Goal: Task Accomplishment & Management: Use online tool/utility

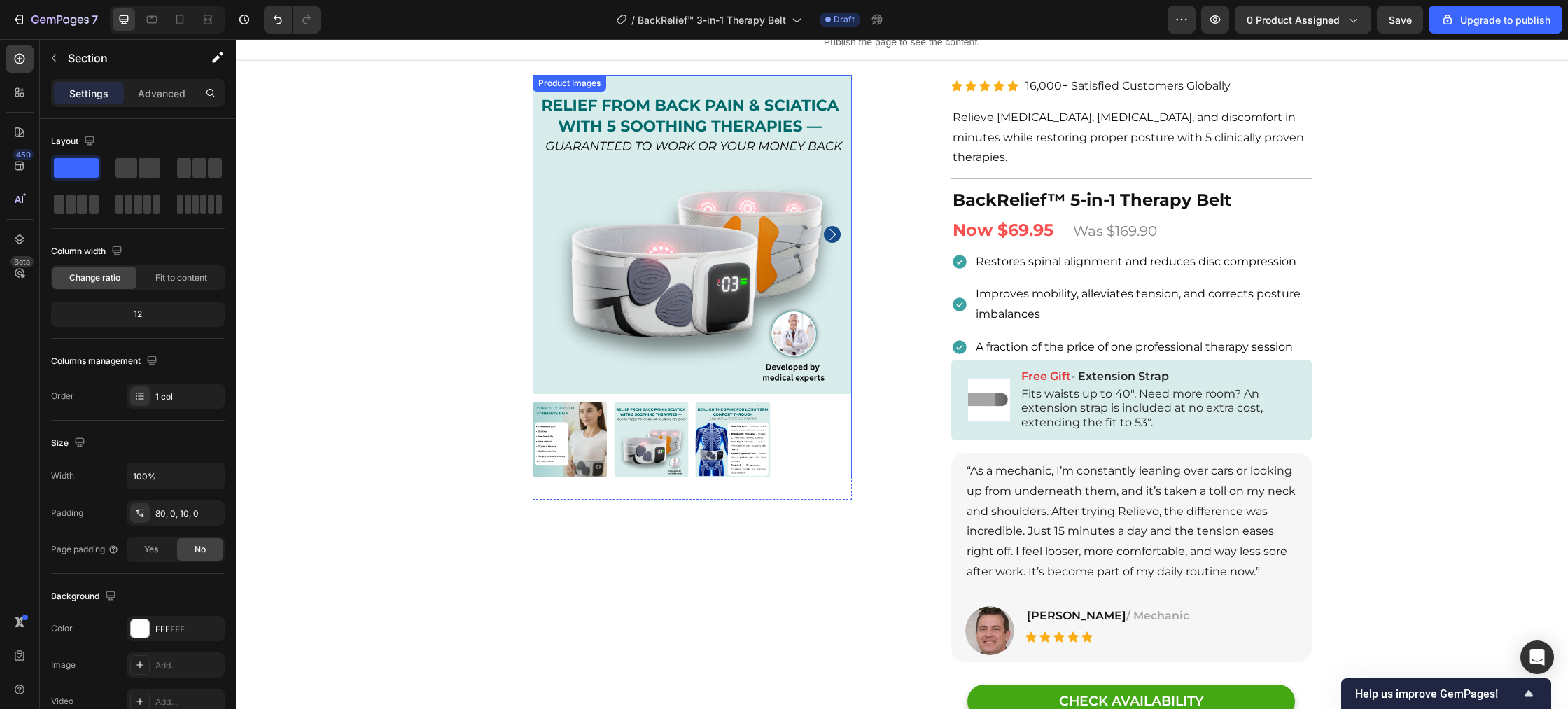
scroll to position [44, 0]
click at [595, 453] on img at bounding box center [569, 438] width 75 height 75
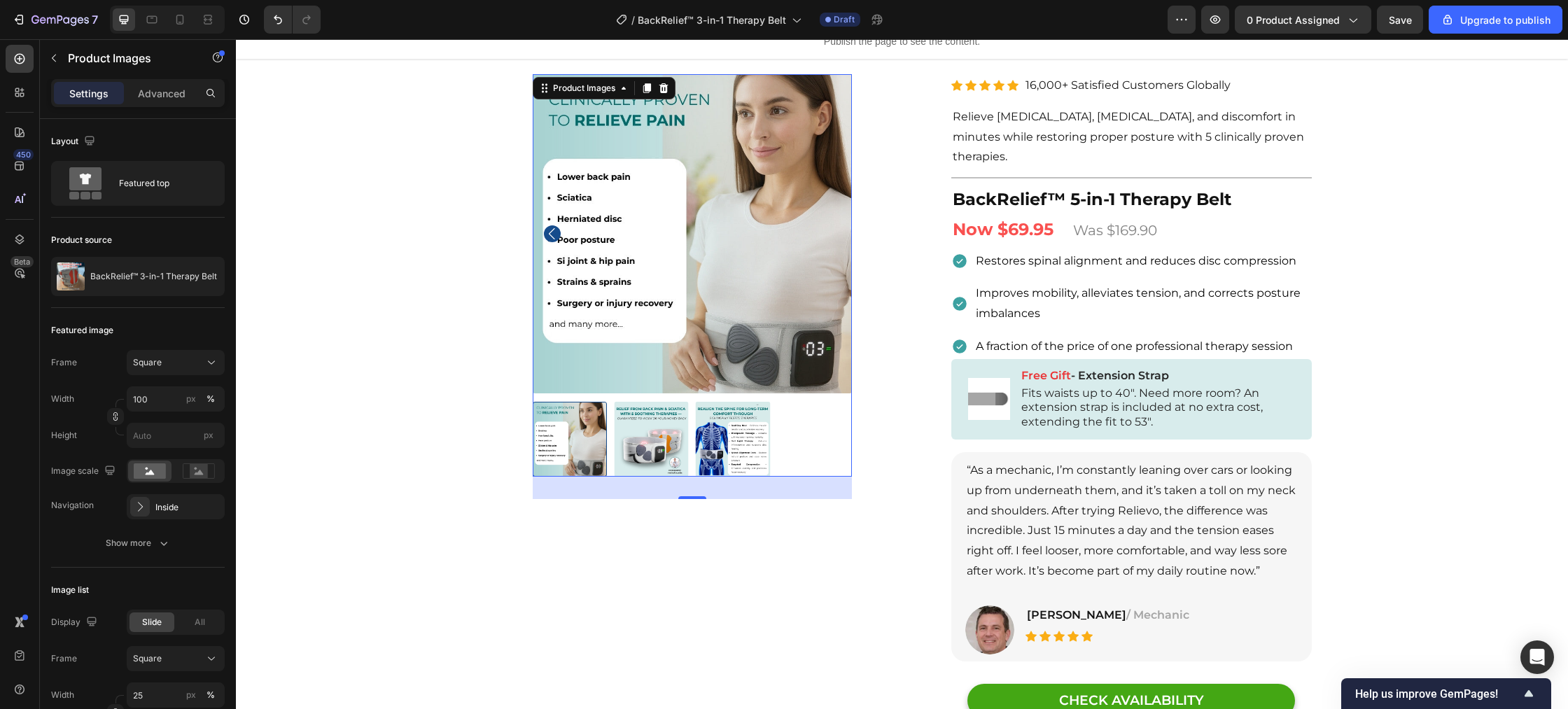
click at [624, 452] on img at bounding box center [651, 438] width 75 height 75
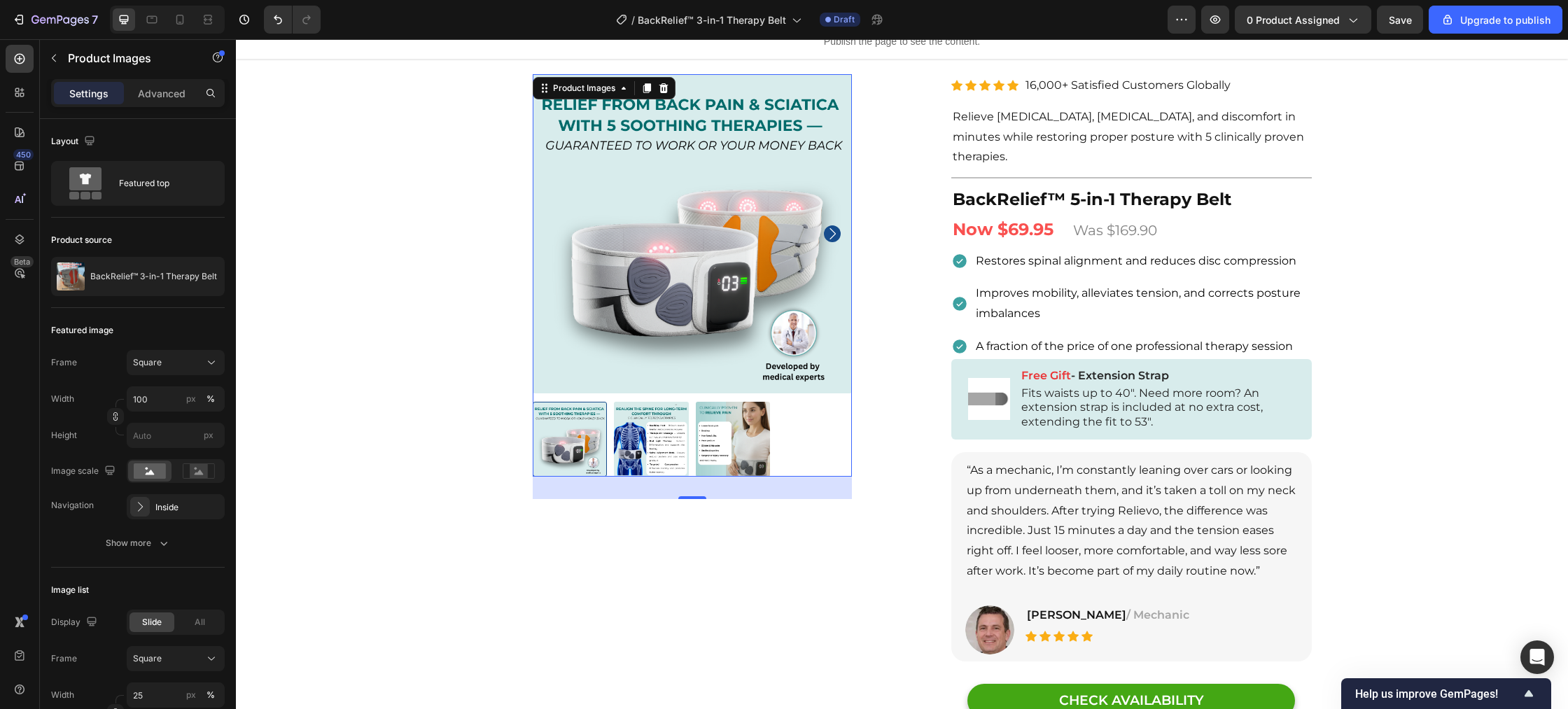
click at [640, 452] on img at bounding box center [651, 438] width 75 height 75
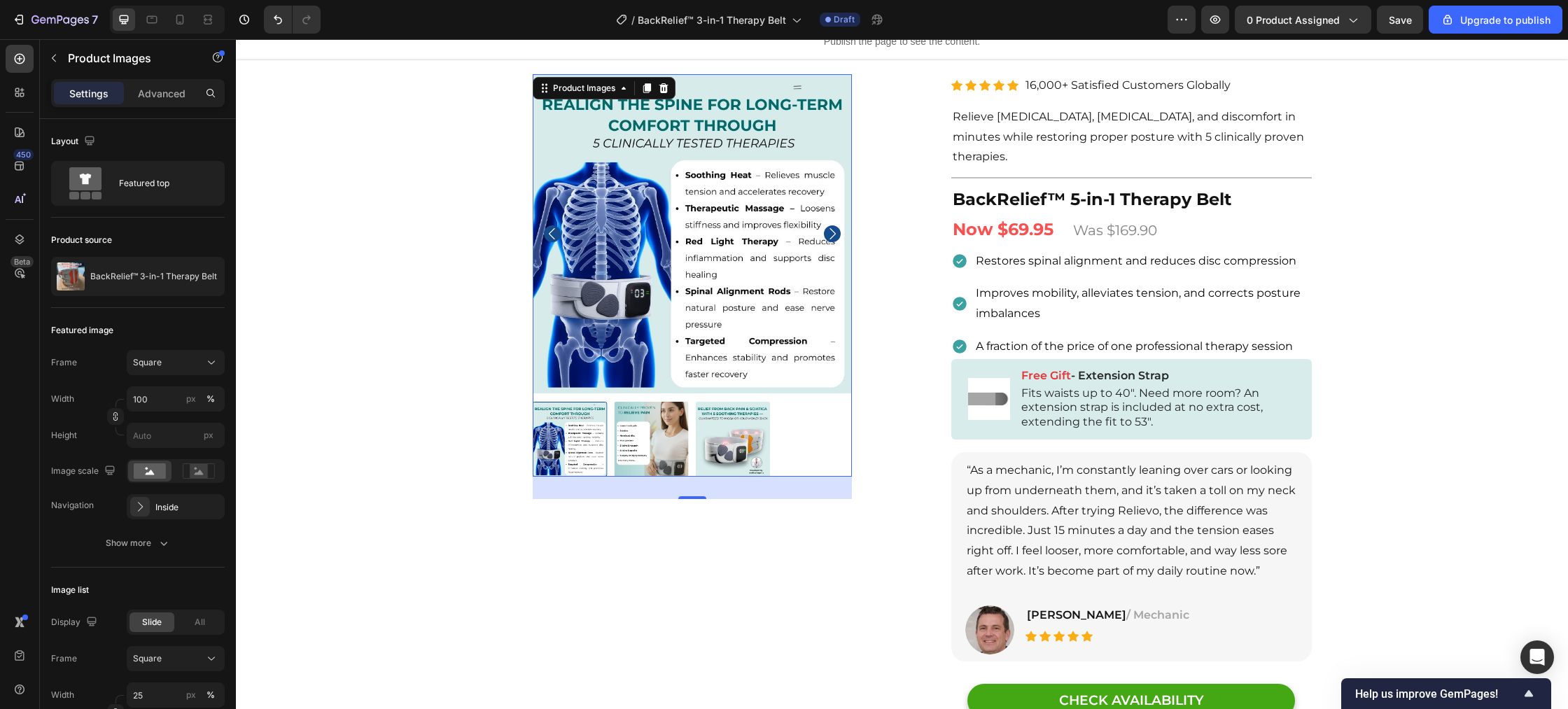
click at [743, 449] on img at bounding box center [733, 438] width 75 height 75
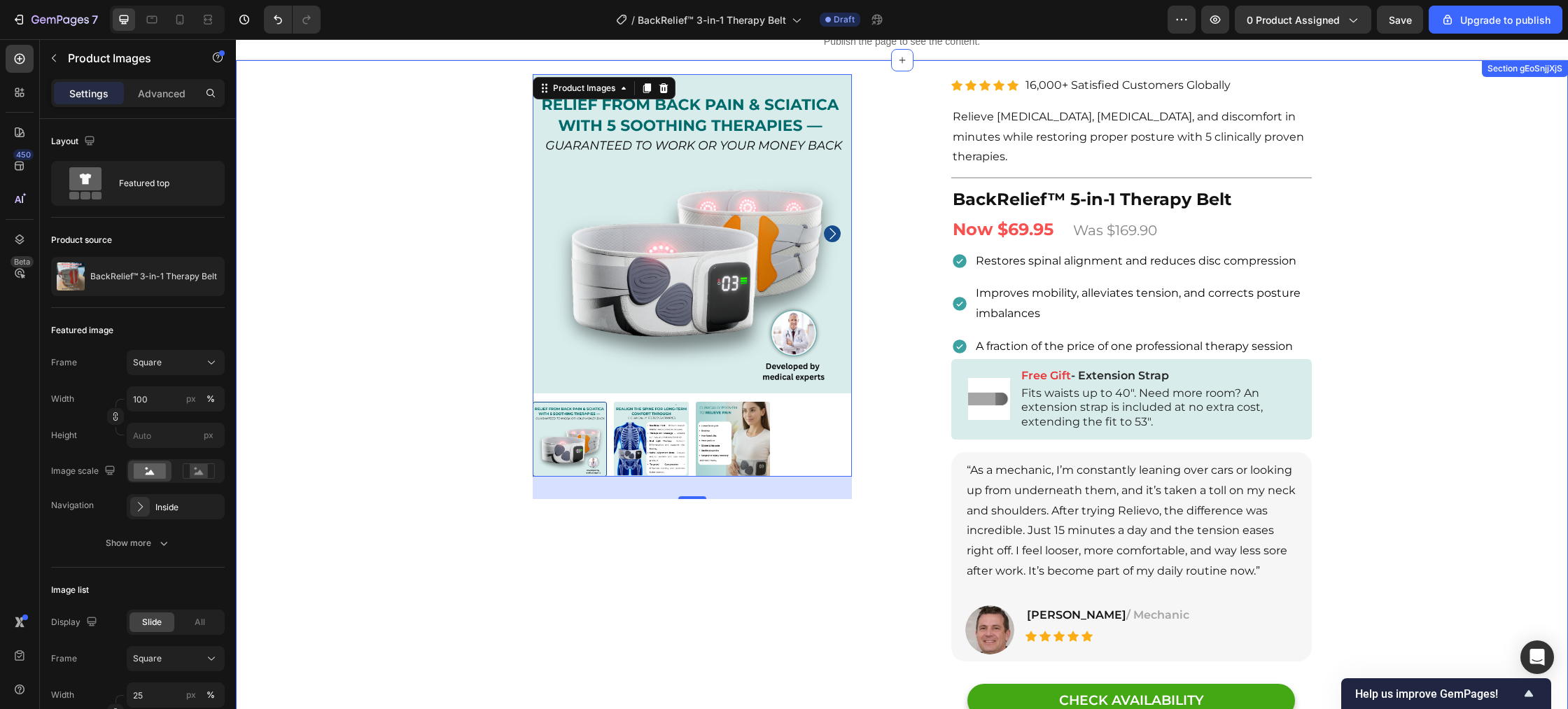
click at [414, 204] on div "Product Images 32 Row Row Relieve Your Pain in Just 10 Minutes a Day Heading Ro…" at bounding box center [901, 489] width 1332 height 745
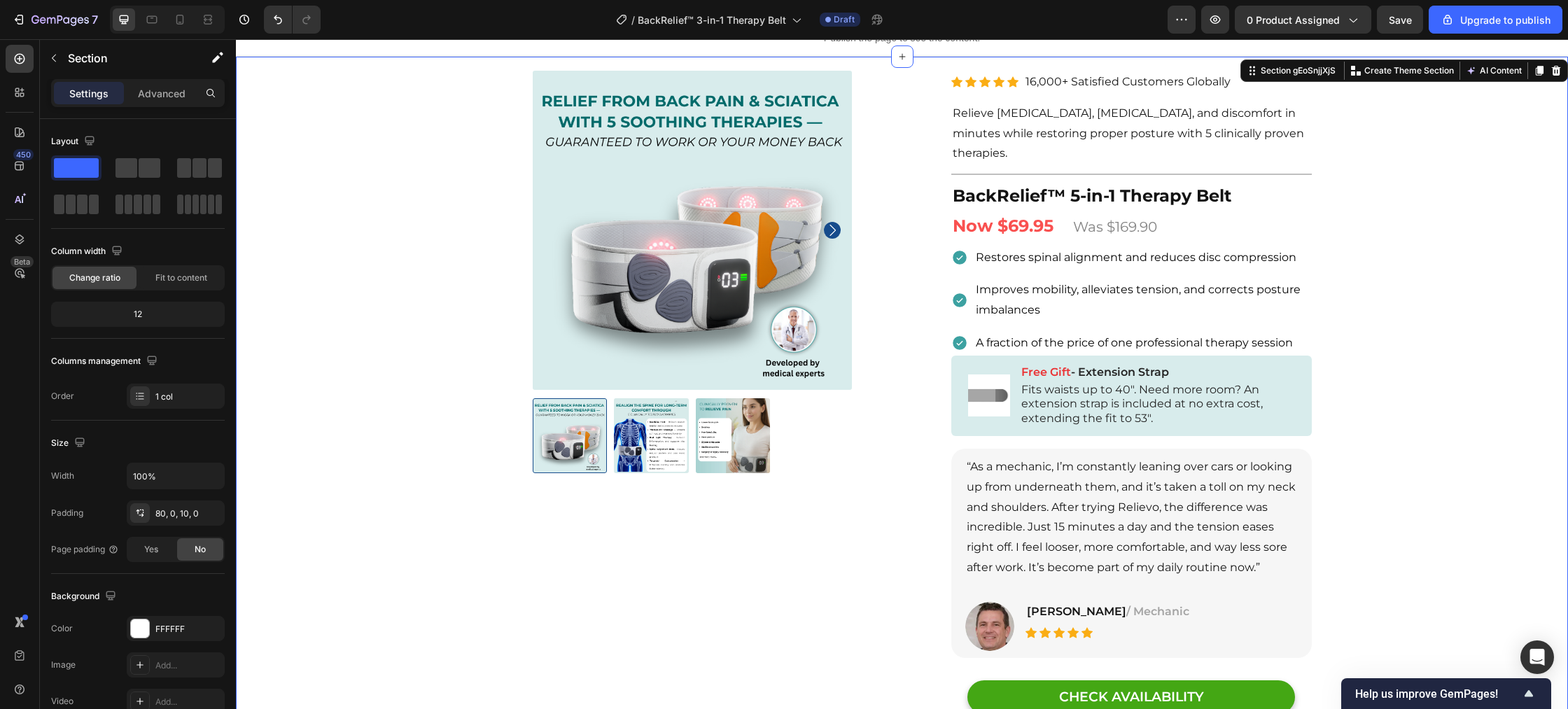
scroll to position [0, 0]
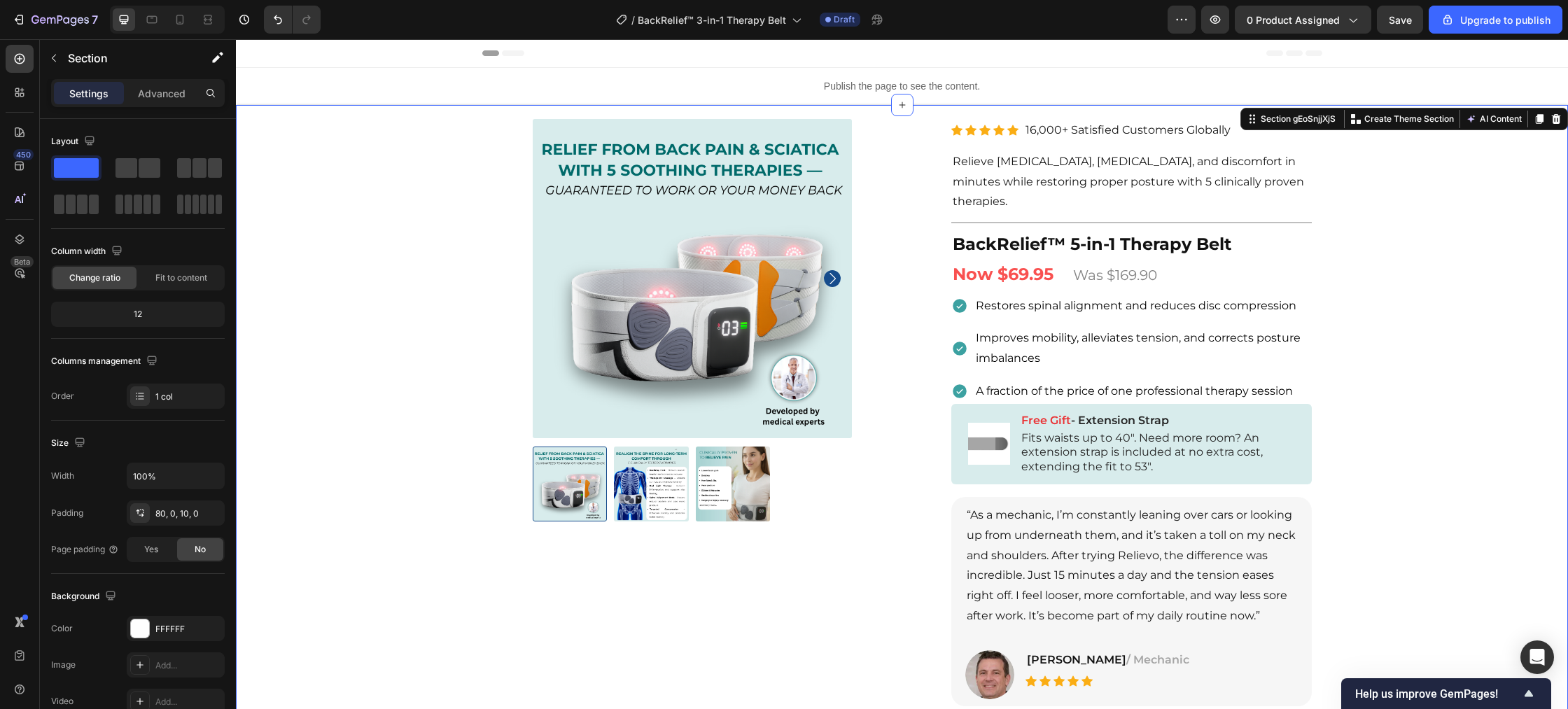
click at [425, 228] on div "Product Images Row Row Relieve Your Pain in Just 10 Minutes a Day Heading Row P…" at bounding box center [901, 533] width 1332 height 745
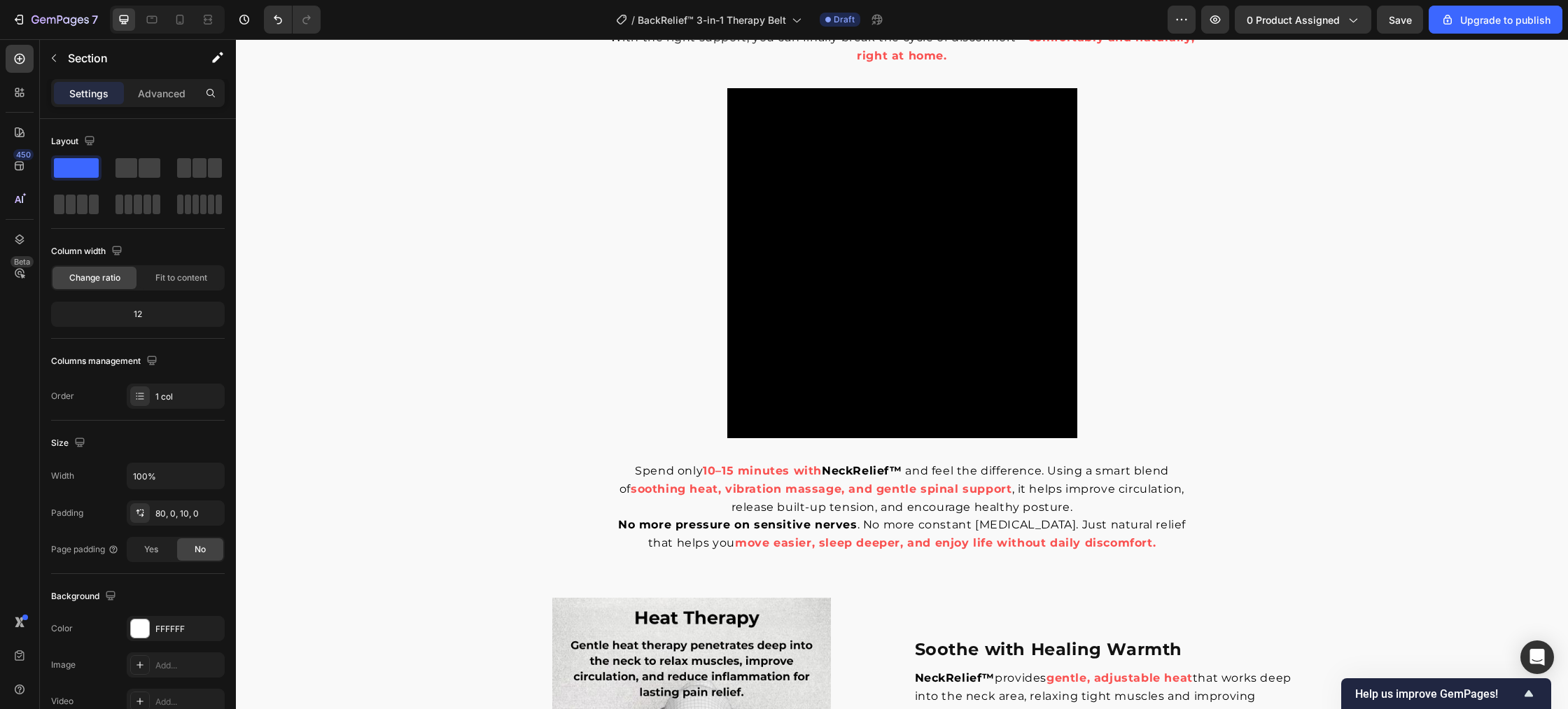
scroll to position [1085, 0]
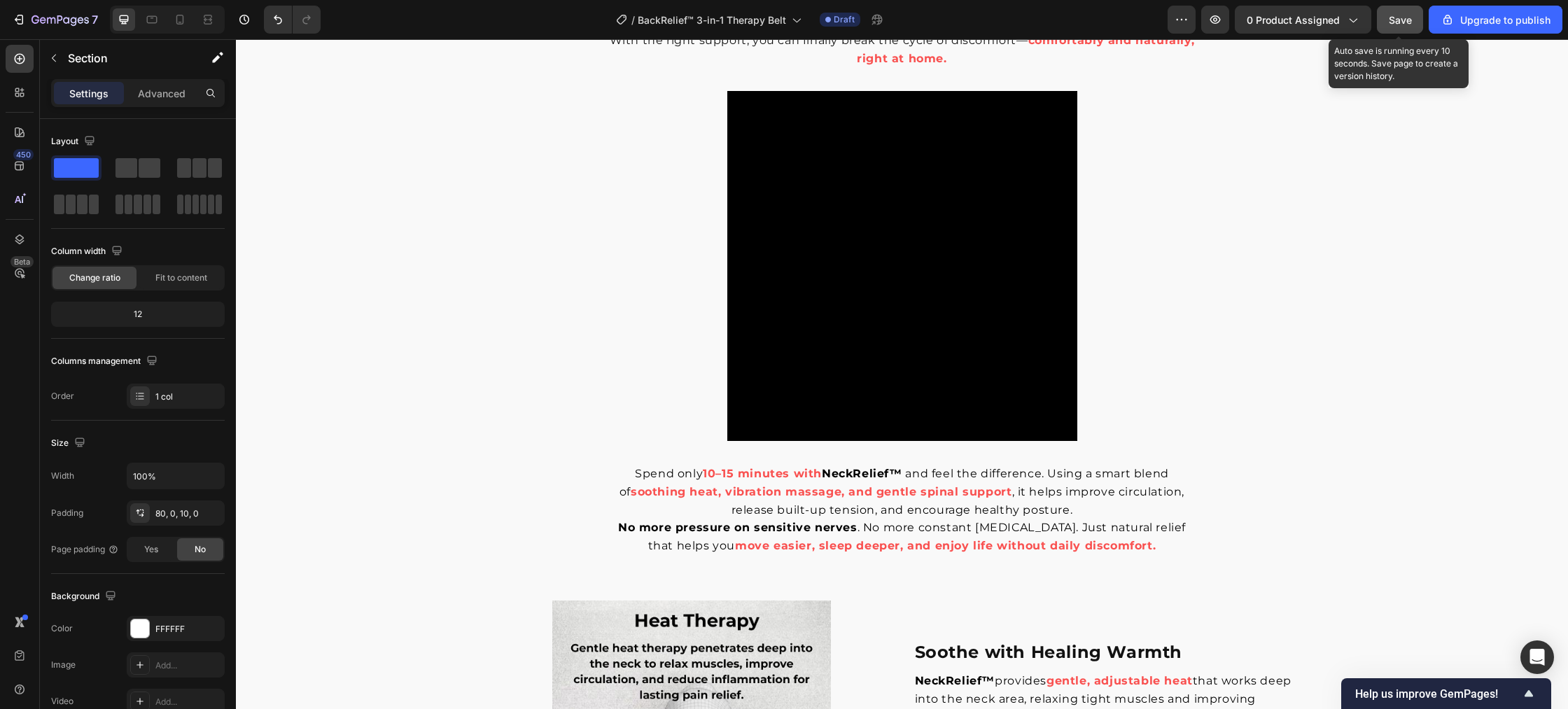
click at [1411, 32] on button "Save" at bounding box center [1399, 19] width 46 height 28
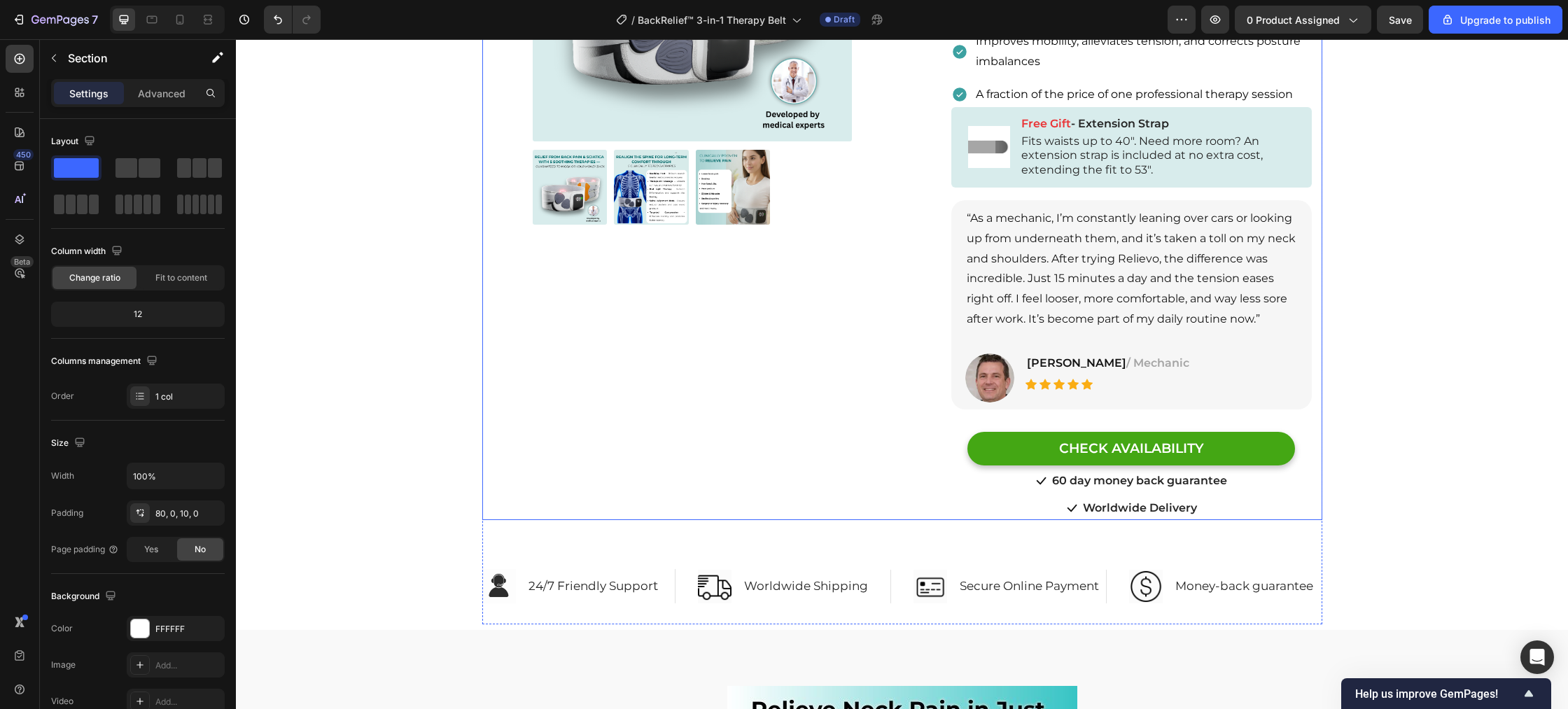
scroll to position [0, 0]
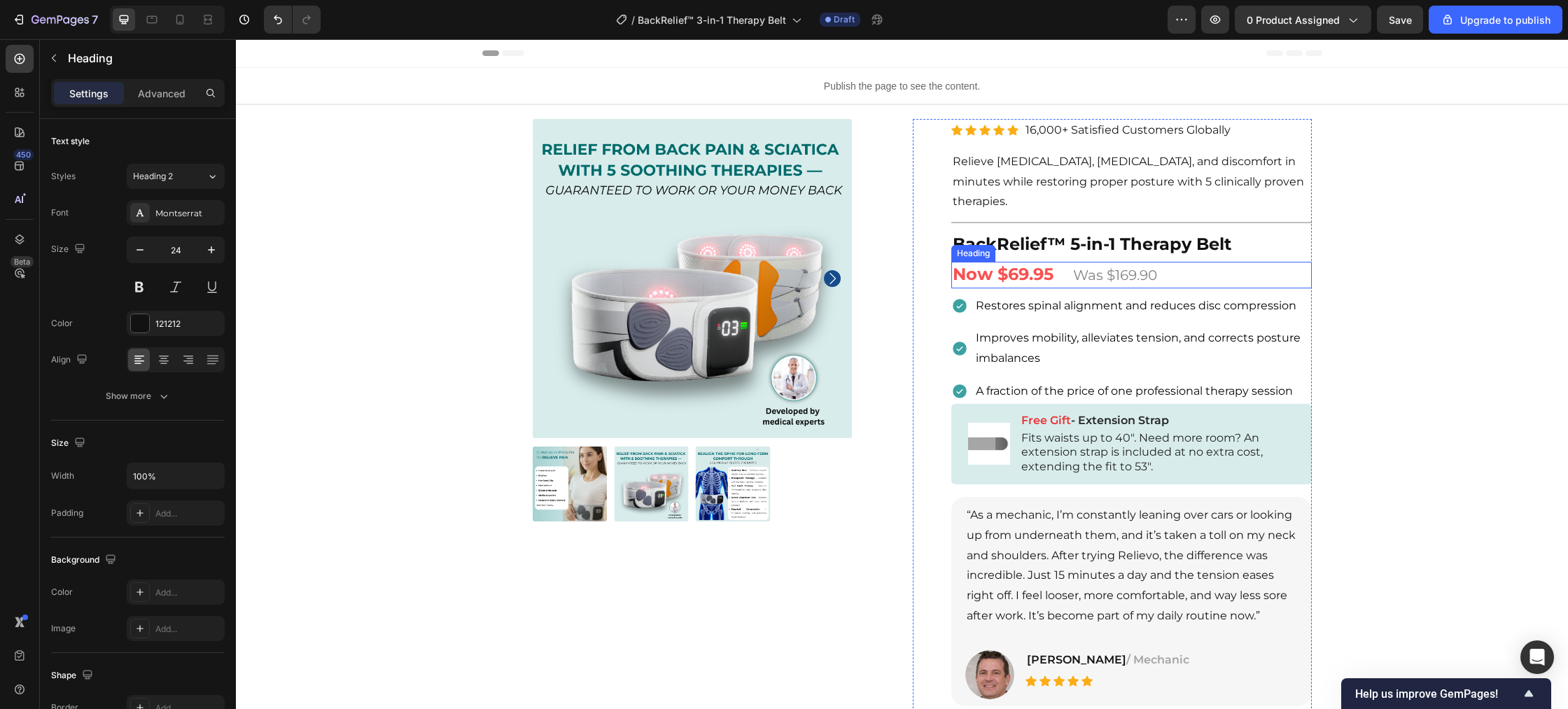
click at [973, 274] on strong "Now $69.95" at bounding box center [1003, 274] width 101 height 20
drag, startPoint x: 1036, startPoint y: 276, endPoint x: 1052, endPoint y: 277, distance: 16.0
drag, startPoint x: 1053, startPoint y: 277, endPoint x: 870, endPoint y: 286, distance: 183.2
click at [949, 281] on div "Product Images Icon Icon Icon Icon Icon Icon List Hoz 16,000+ Satisfied Custome…" at bounding box center [1112, 468] width 399 height 697
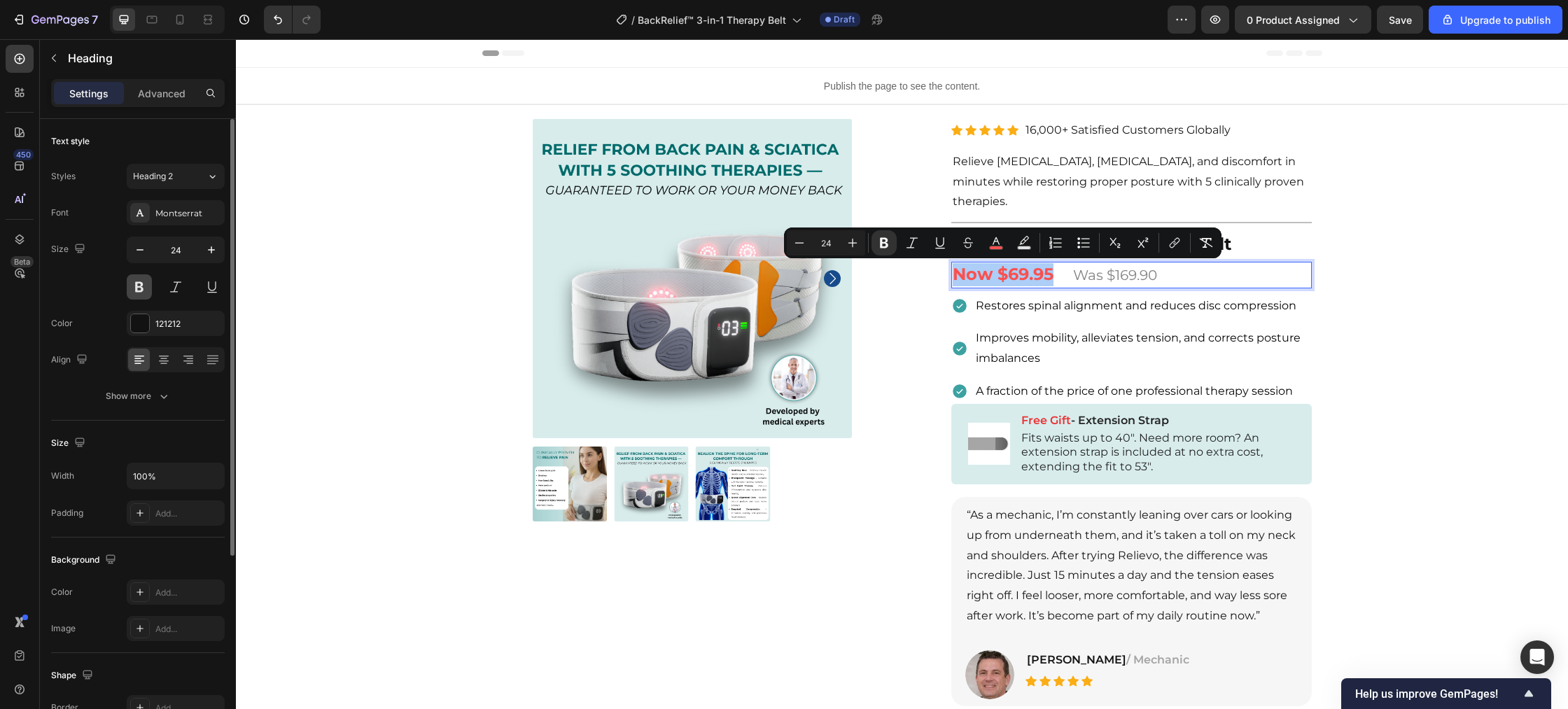
click at [133, 288] on button at bounding box center [139, 287] width 25 height 25
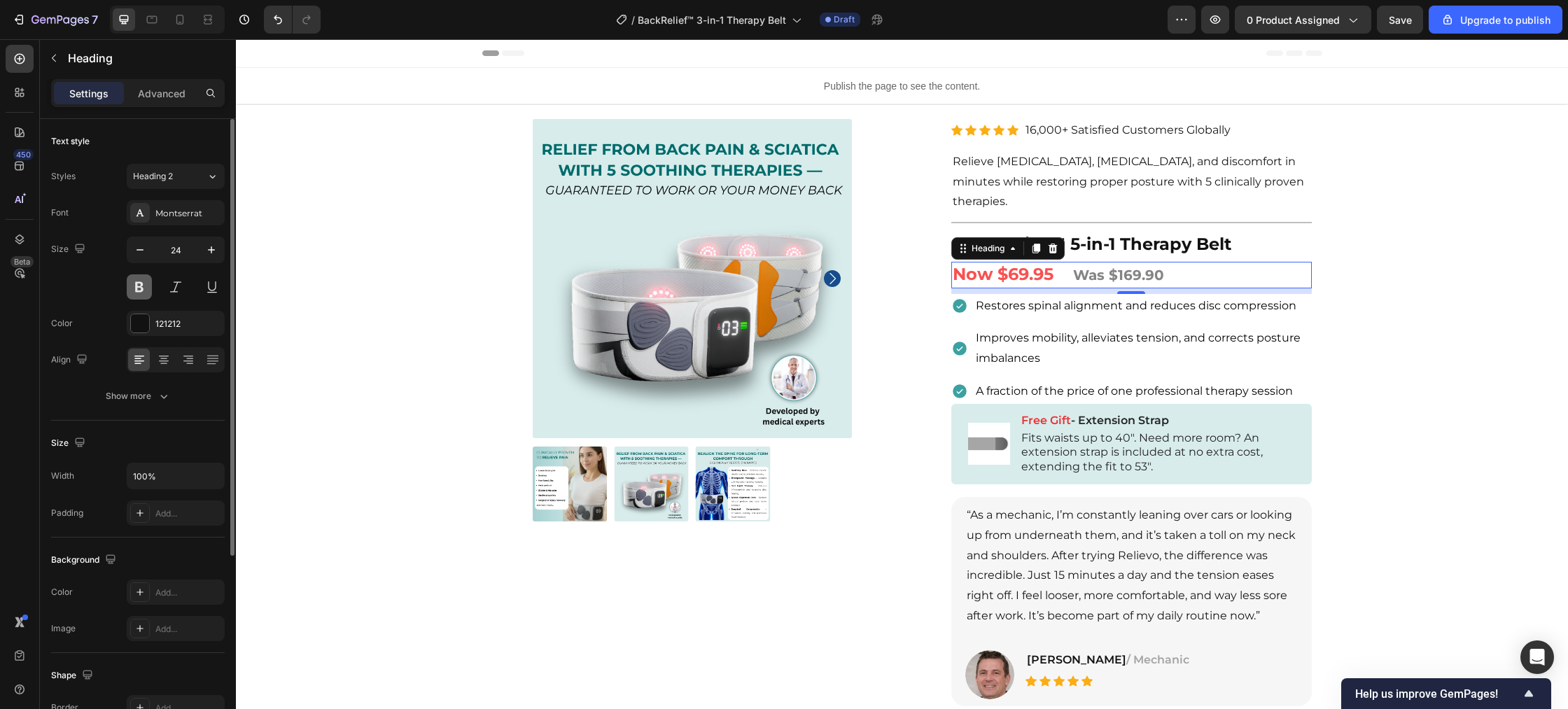
click at [144, 285] on button at bounding box center [139, 287] width 25 height 25
click at [1206, 274] on p "Now $69.95 Was $169.90" at bounding box center [1131, 275] width 358 height 23
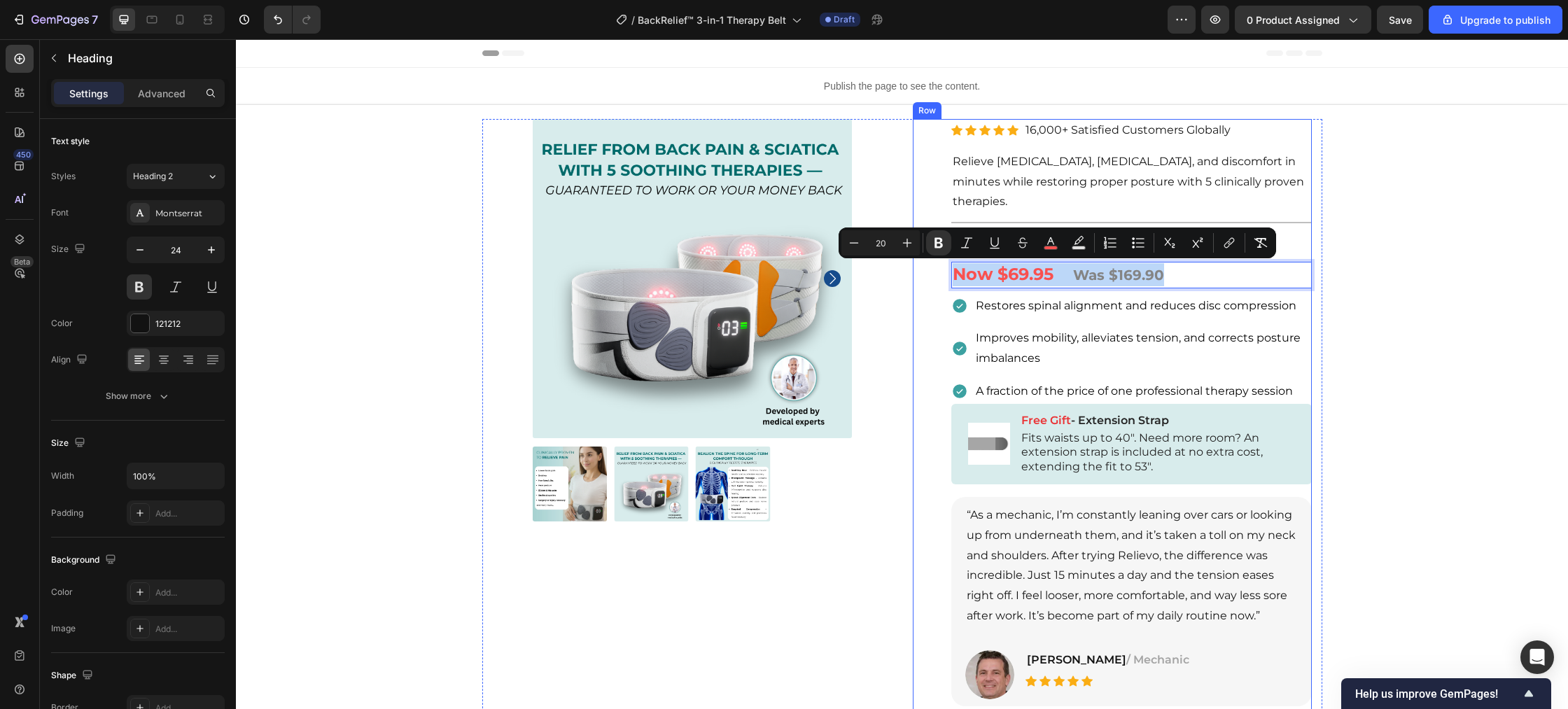
drag, startPoint x: 1206, startPoint y: 274, endPoint x: 939, endPoint y: 283, distance: 267.2
click at [945, 282] on div "Product Images Icon Icon Icon Icon Icon Icon List Hoz 16,000+ Satisfied Custome…" at bounding box center [1112, 468] width 399 height 697
click at [941, 251] on button "Bold" at bounding box center [938, 243] width 25 height 25
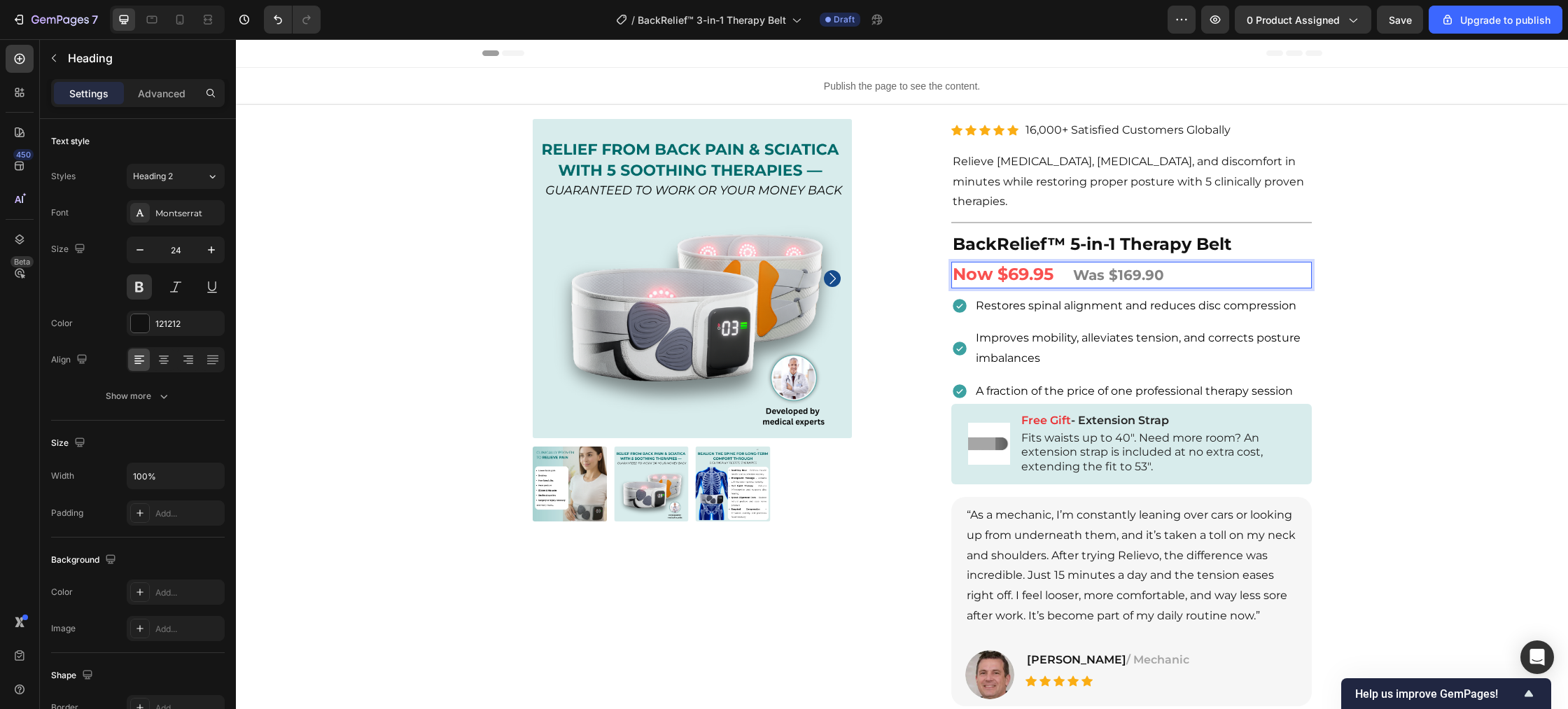
click at [1051, 275] on span "Now $69.95" at bounding box center [1003, 274] width 101 height 20
drag, startPoint x: 1012, startPoint y: 275, endPoint x: 963, endPoint y: 277, distance: 49.0
click at [963, 277] on span "Now $69.95" at bounding box center [1003, 274] width 101 height 20
click at [1191, 275] on p "Now $69.95 Was $169.90" at bounding box center [1131, 275] width 358 height 23
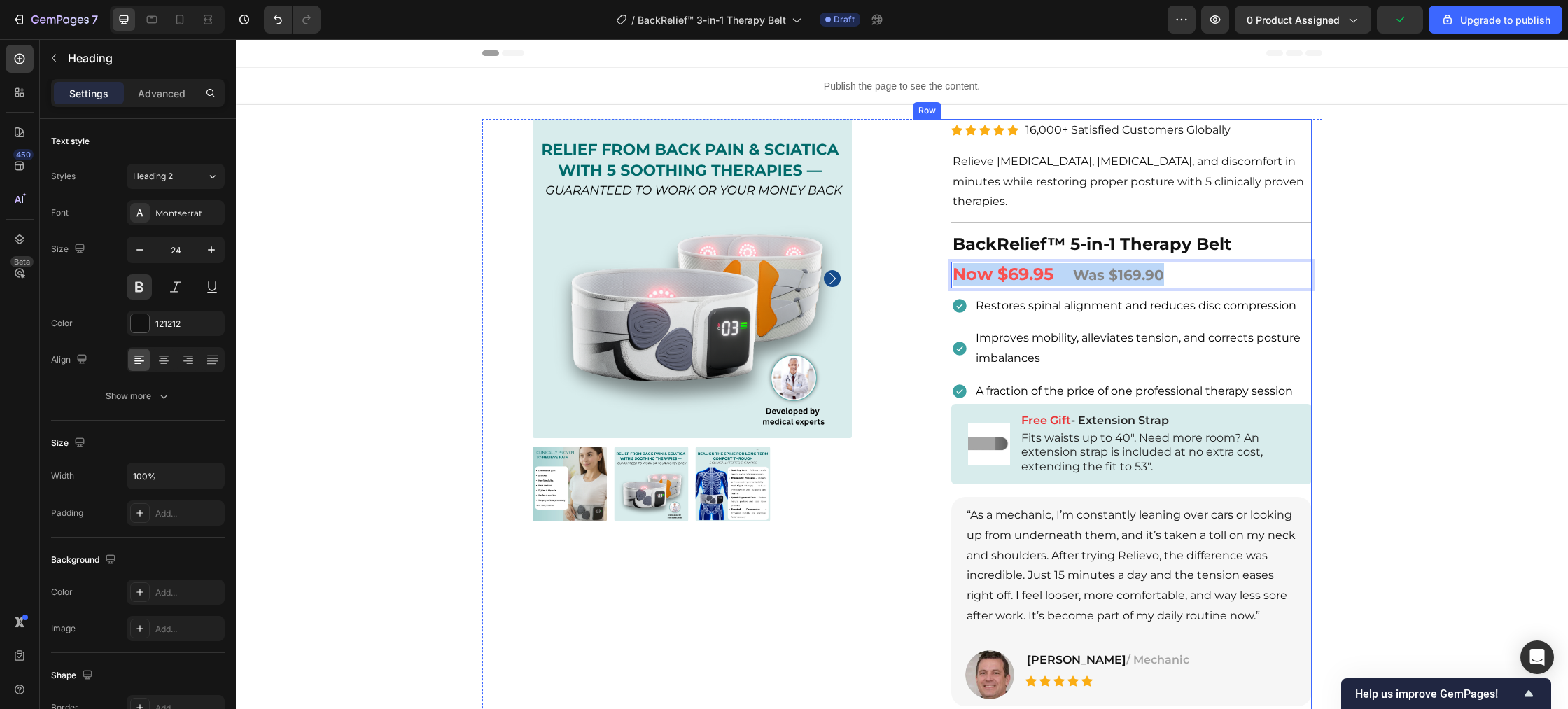
drag, startPoint x: 1188, startPoint y: 275, endPoint x: 951, endPoint y: 277, distance: 237.0
click at [950, 277] on div "Product Images Icon Icon Icon Icon Icon Icon List Hoz 16,000+ Satisfied Custome…" at bounding box center [1112, 468] width 399 height 697
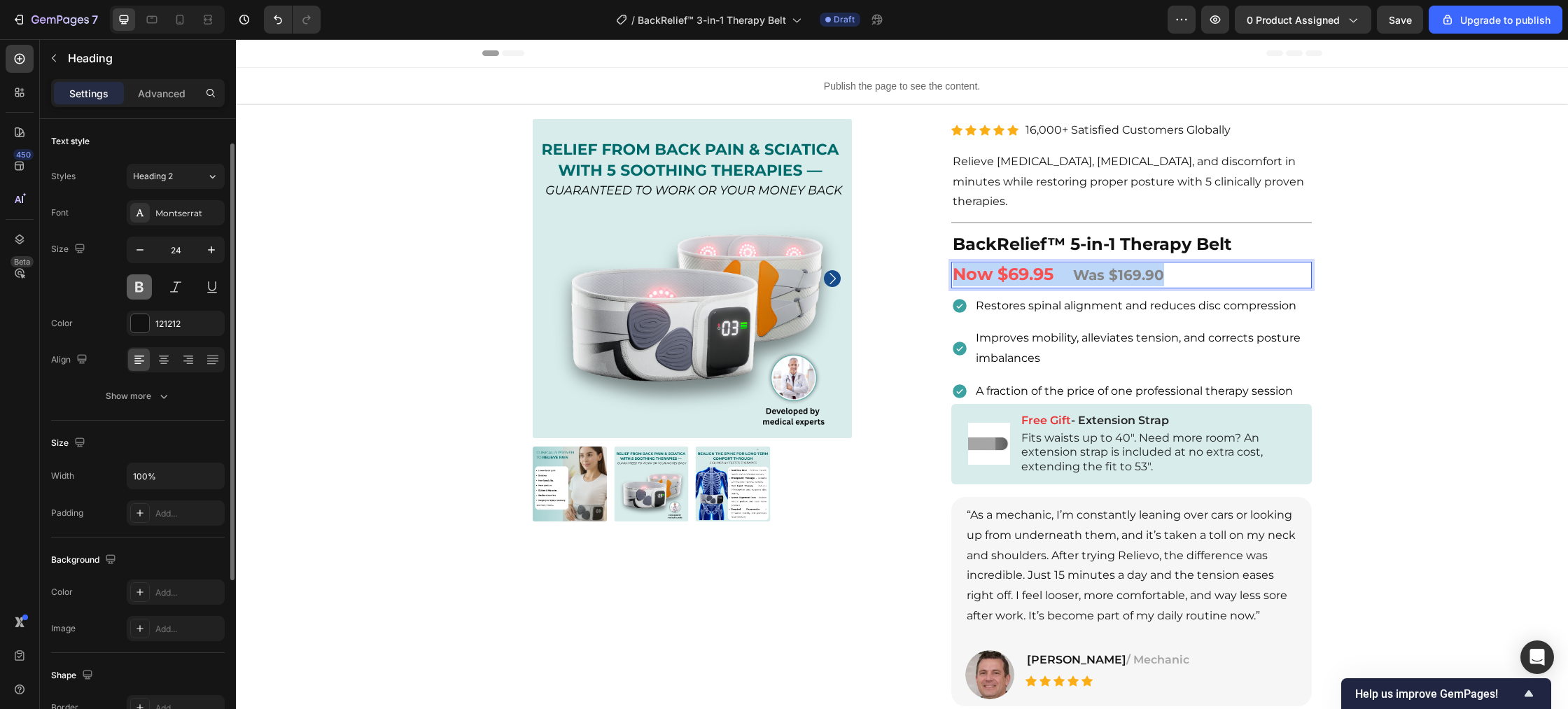
scroll to position [19, 0]
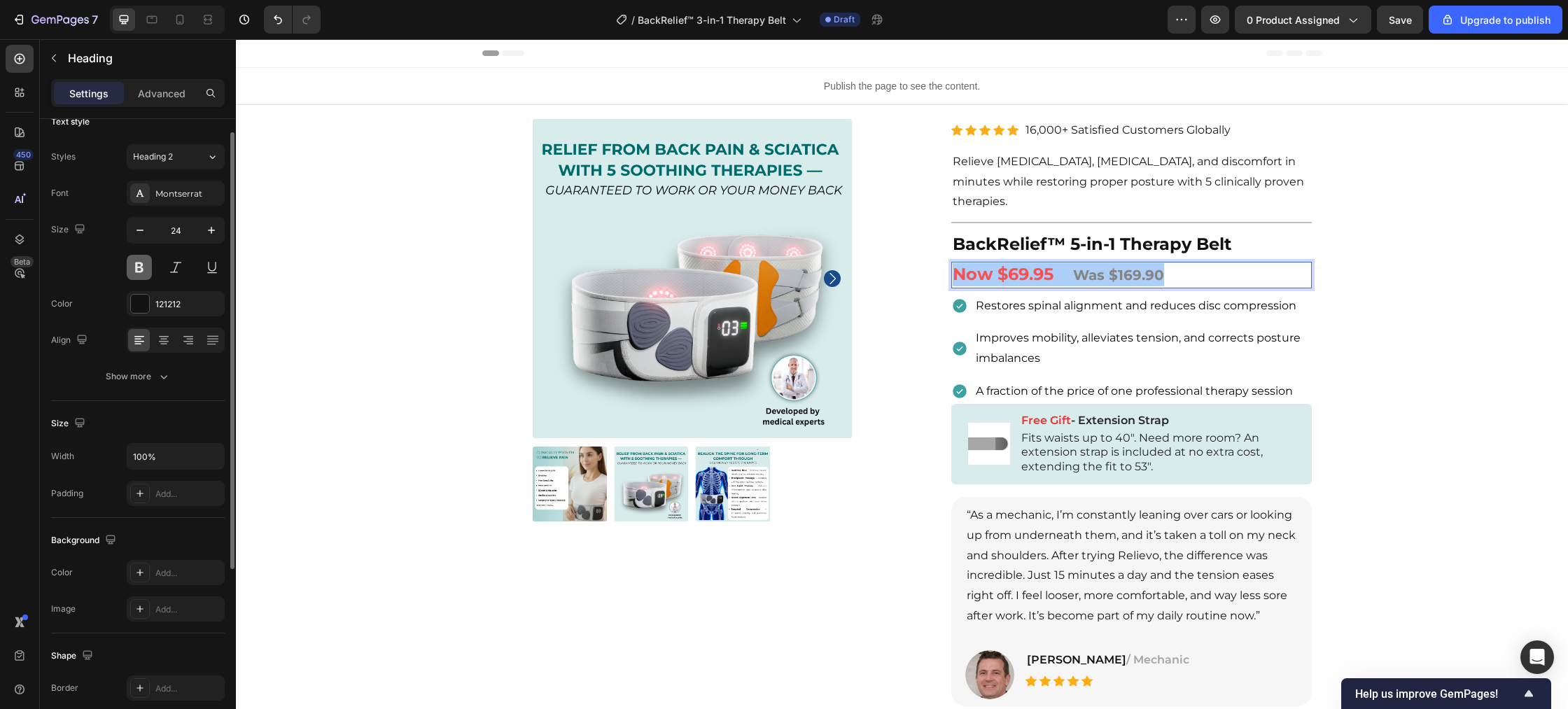
click at [139, 269] on button at bounding box center [139, 267] width 25 height 25
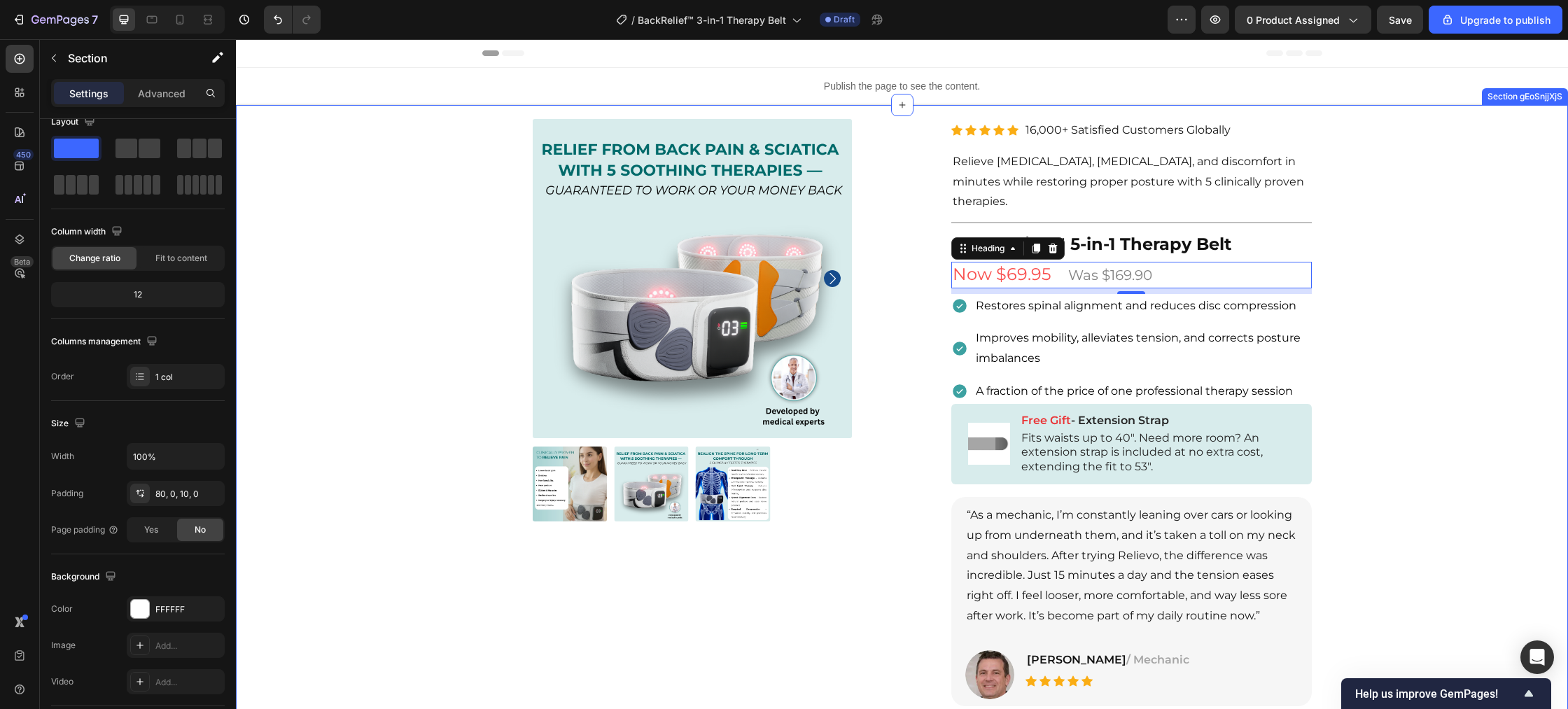
click at [298, 306] on div "Product Images Row Row Relieve Your Pain in Just 10 Minutes a Day Heading Row P…" at bounding box center [901, 541] width 1332 height 760
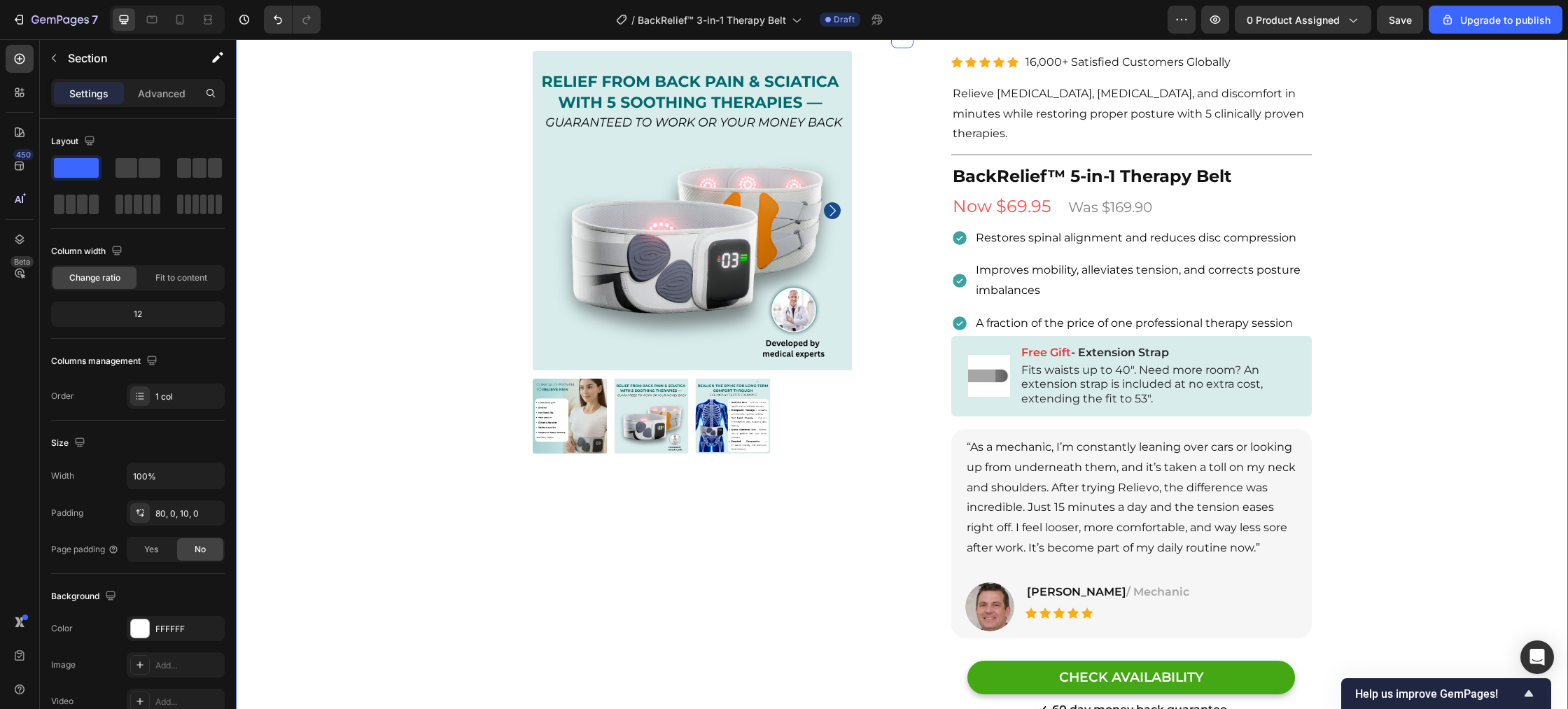
scroll to position [0, 0]
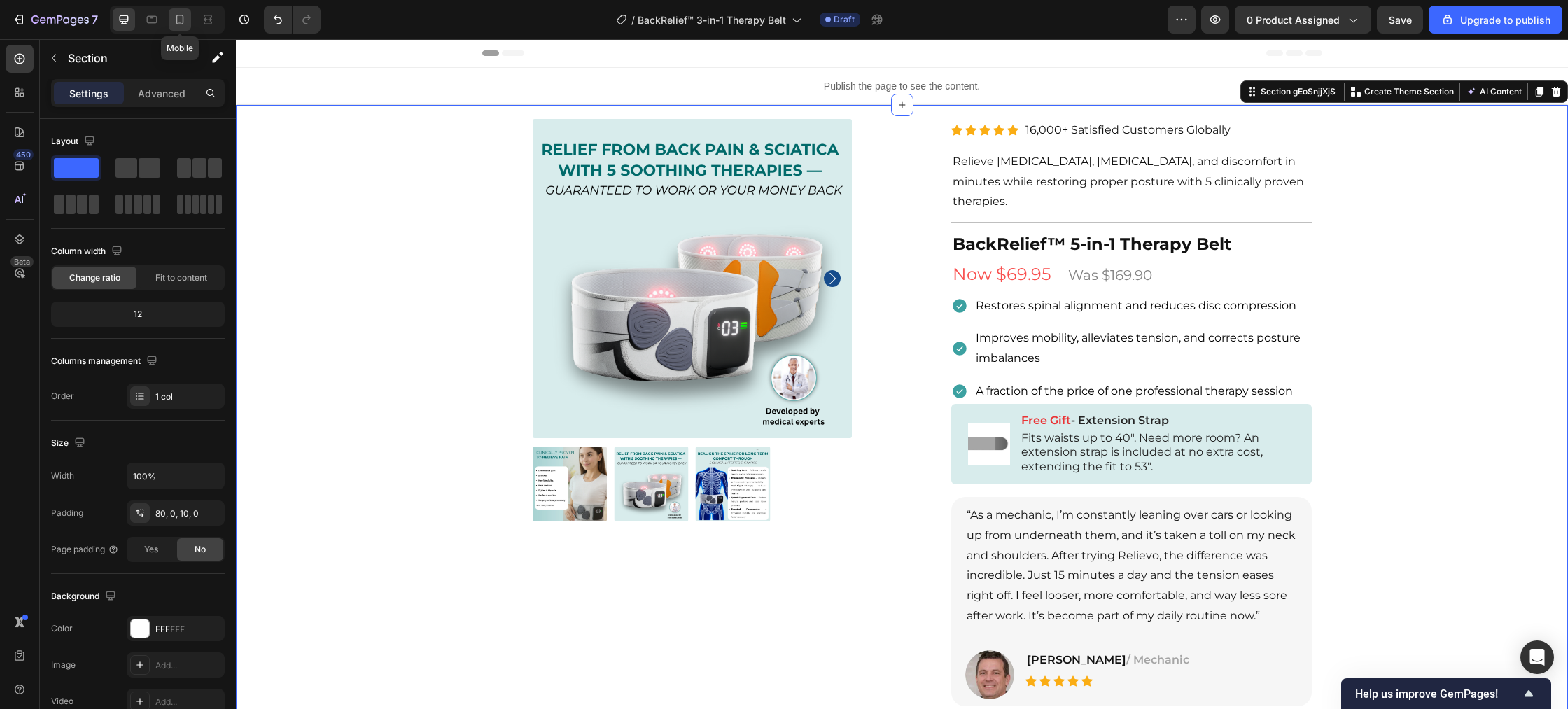
click at [183, 19] on icon at bounding box center [179, 20] width 8 height 10
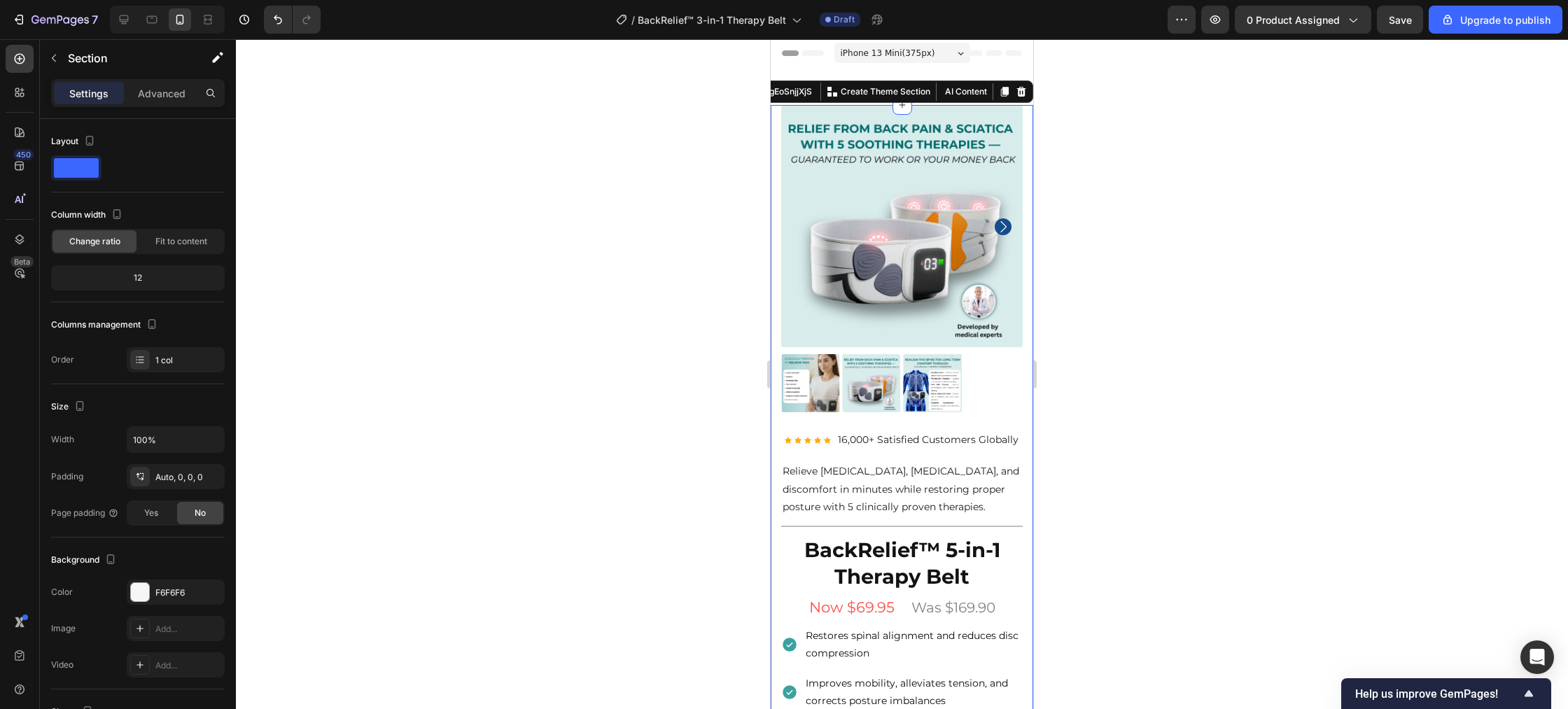
scroll to position [17, 0]
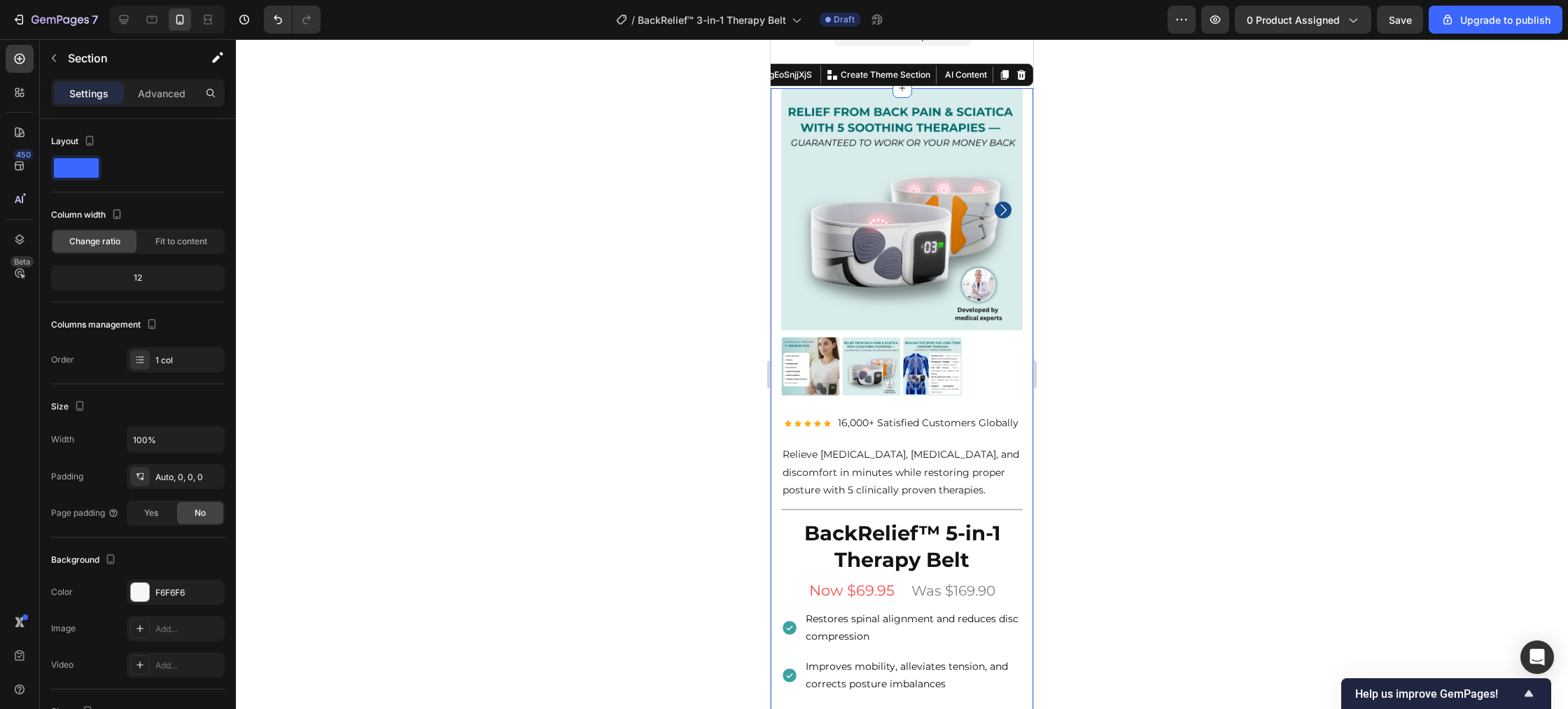
click at [327, 156] on div at bounding box center [901, 374] width 1332 height 670
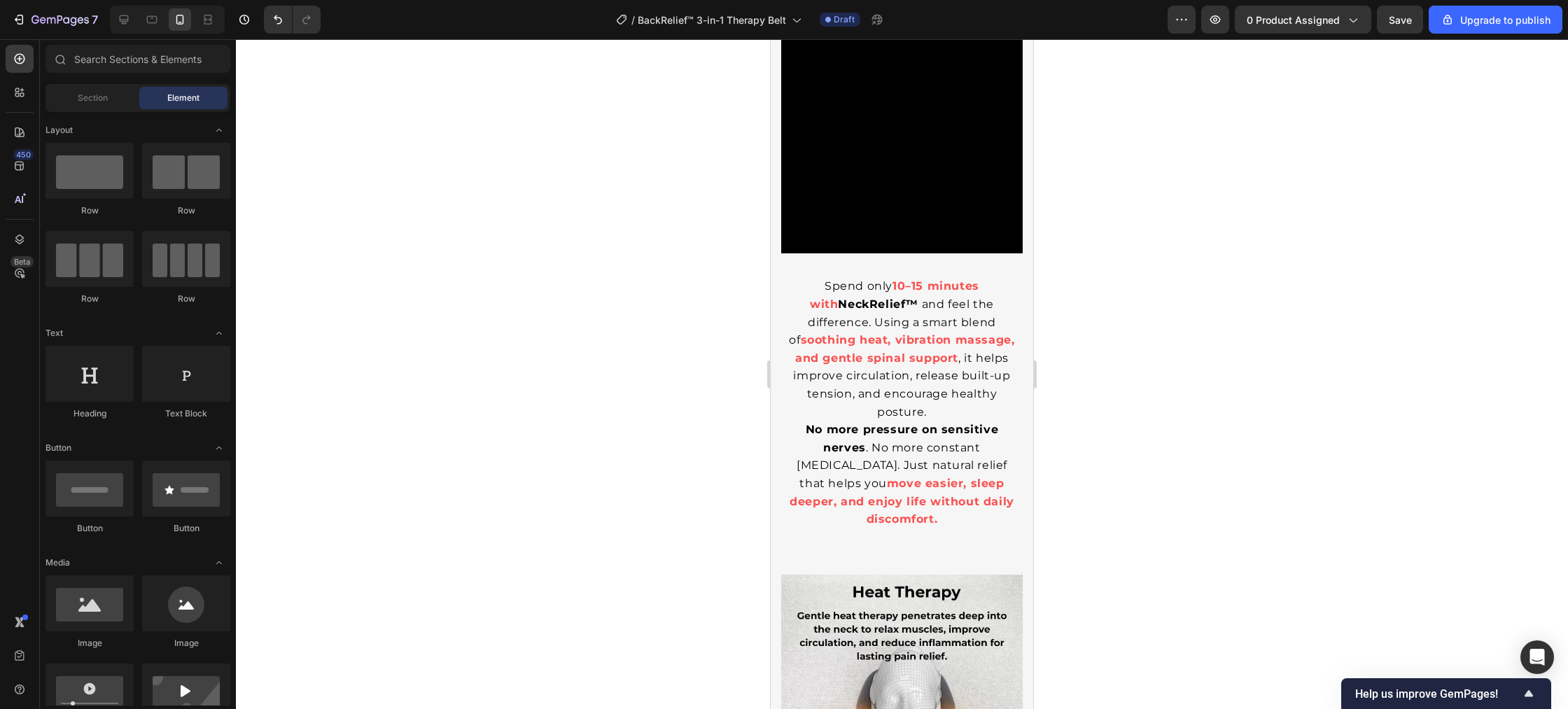
scroll to position [0, 0]
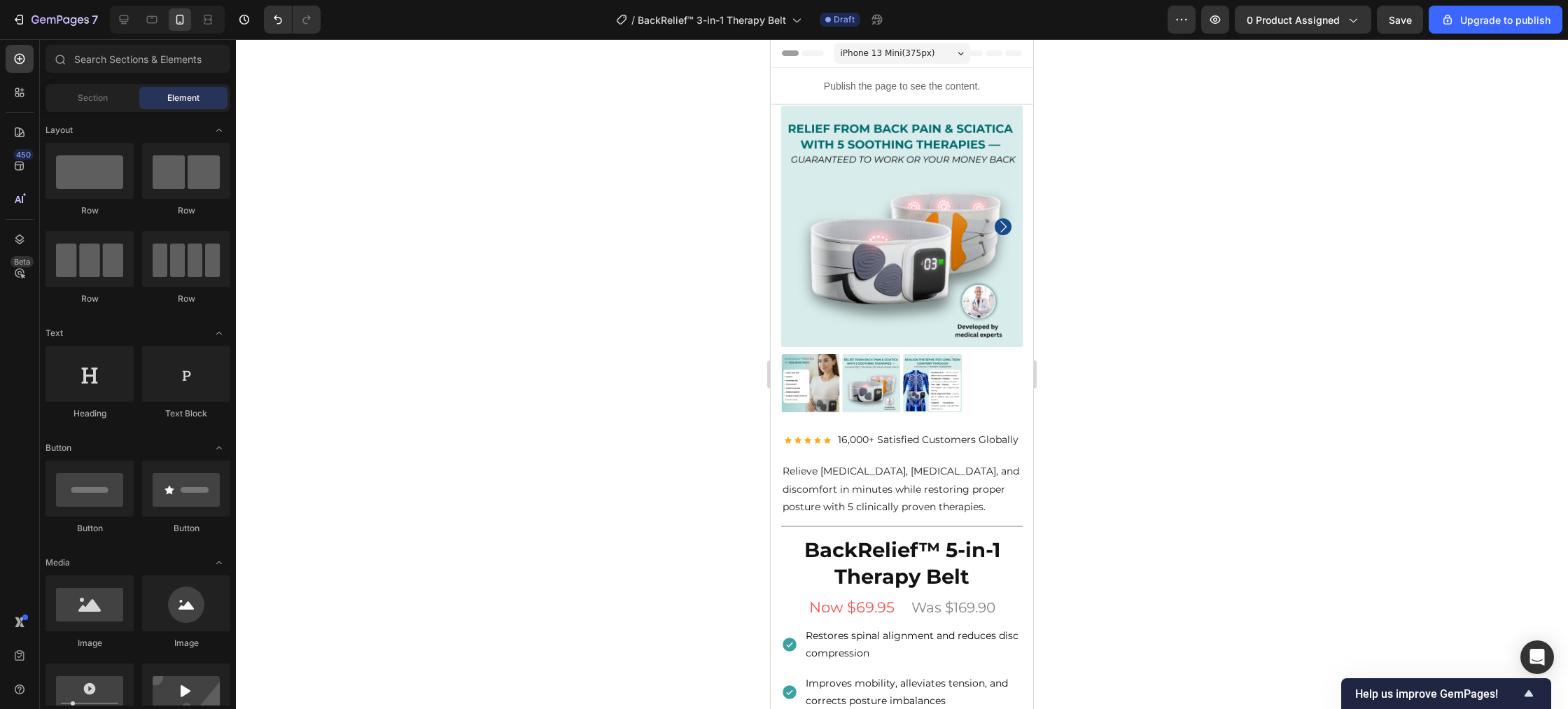
click at [636, 310] on div at bounding box center [901, 374] width 1332 height 670
